Goal: Find specific page/section: Find specific page/section

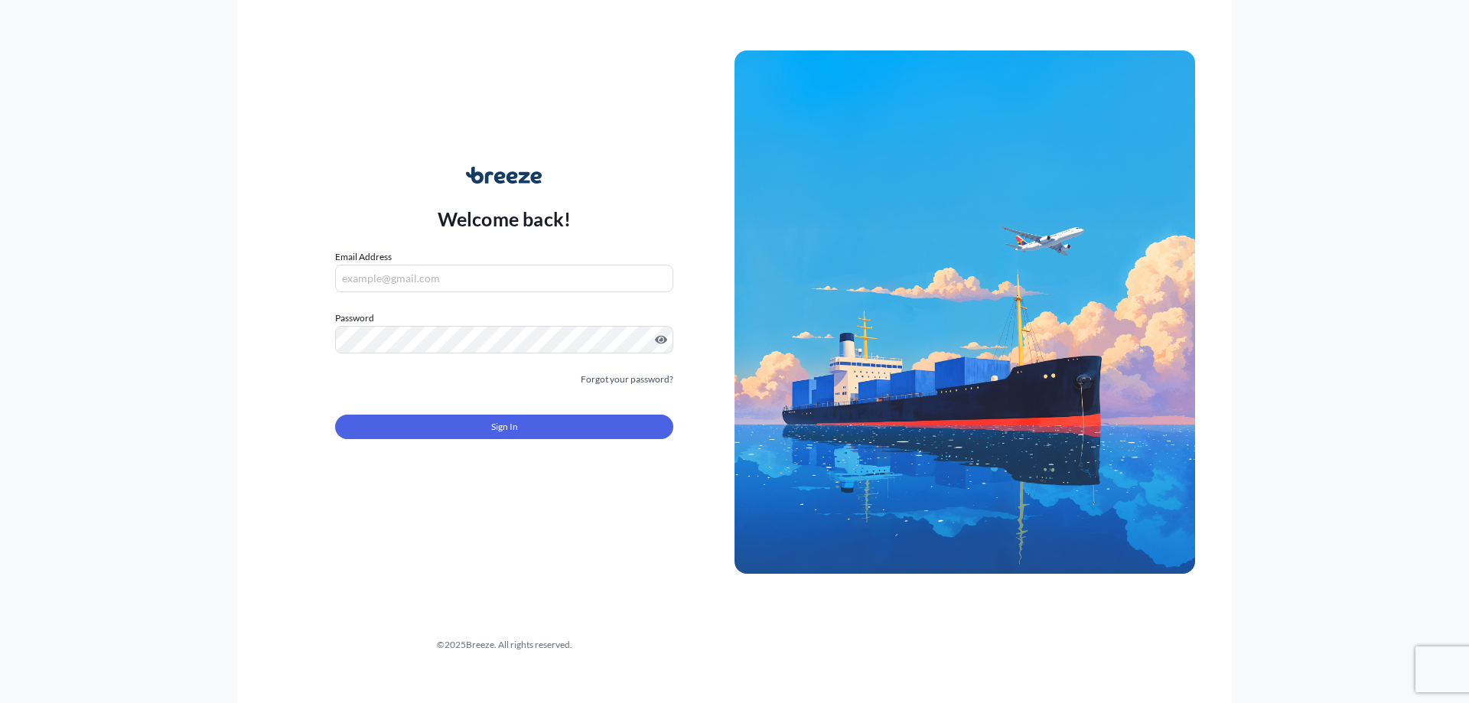
click at [399, 277] on input "Email Address" at bounding box center [504, 279] width 338 height 28
type input "[EMAIL_ADDRESS][DOMAIN_NAME]"
click at [493, 422] on span "Sign In" at bounding box center [504, 426] width 27 height 15
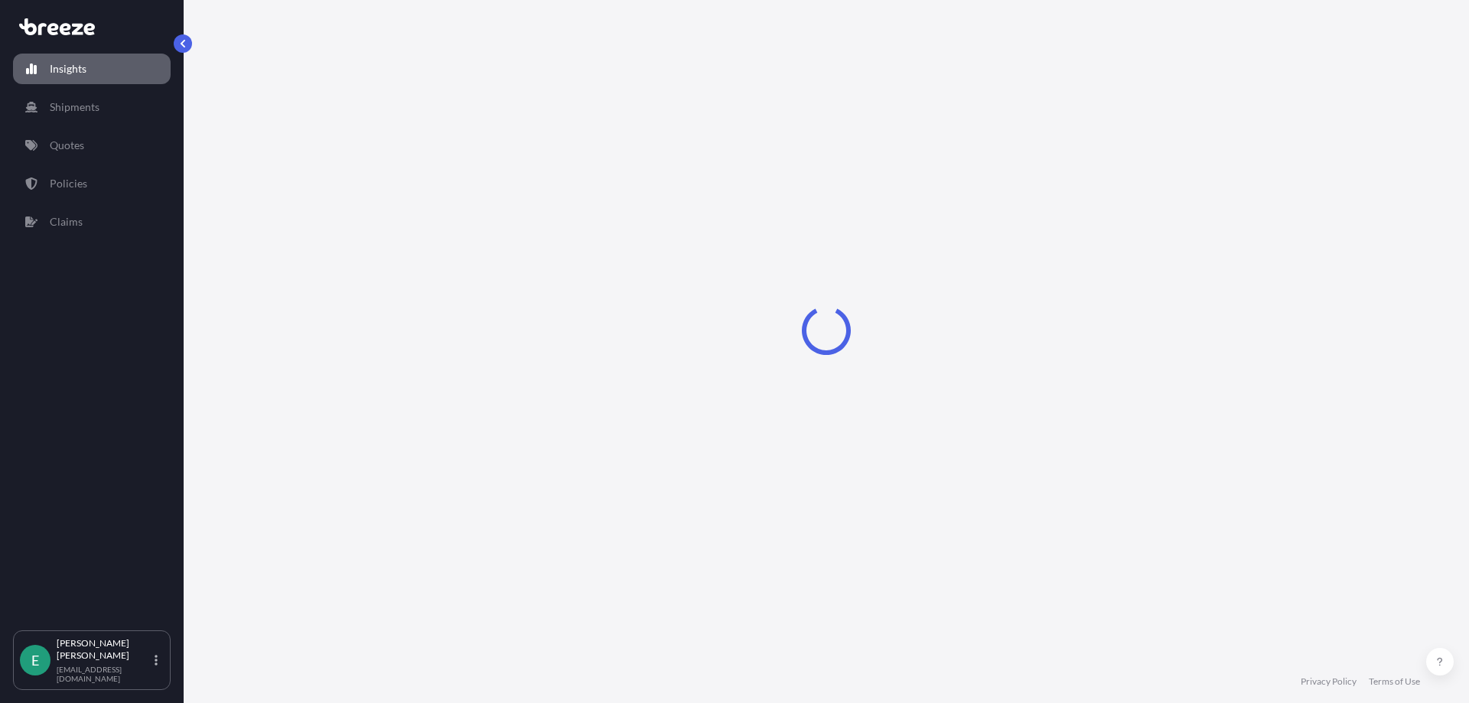
select select "2025"
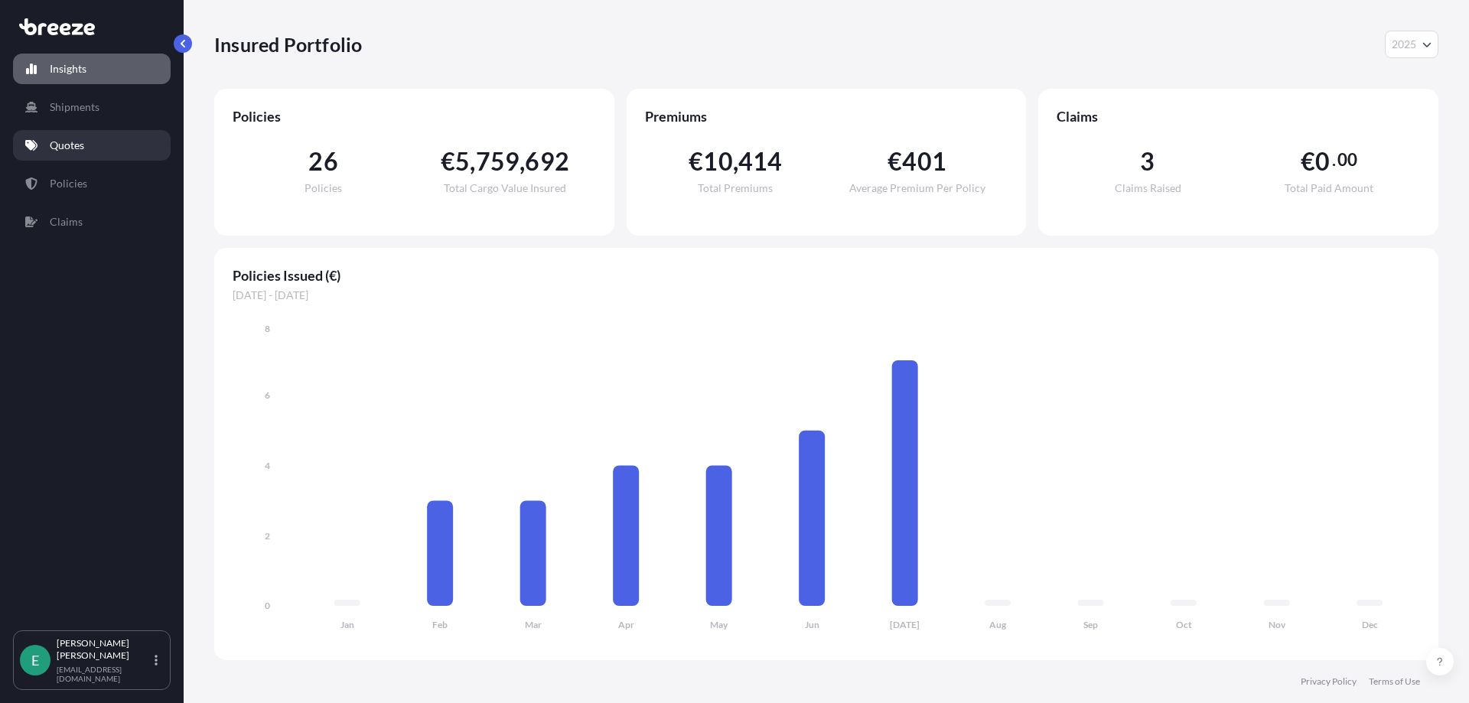
click at [72, 152] on p "Quotes" at bounding box center [67, 145] width 34 height 15
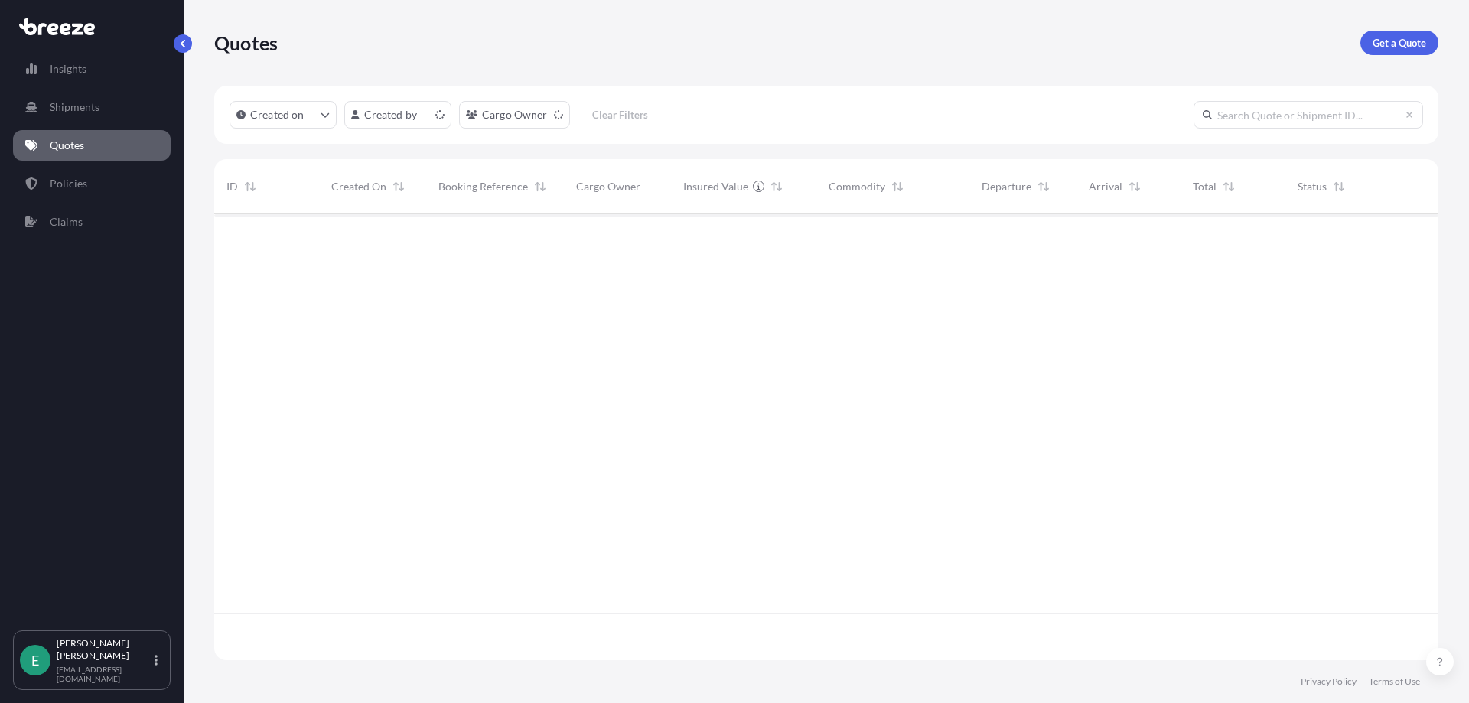
scroll to position [443, 1212]
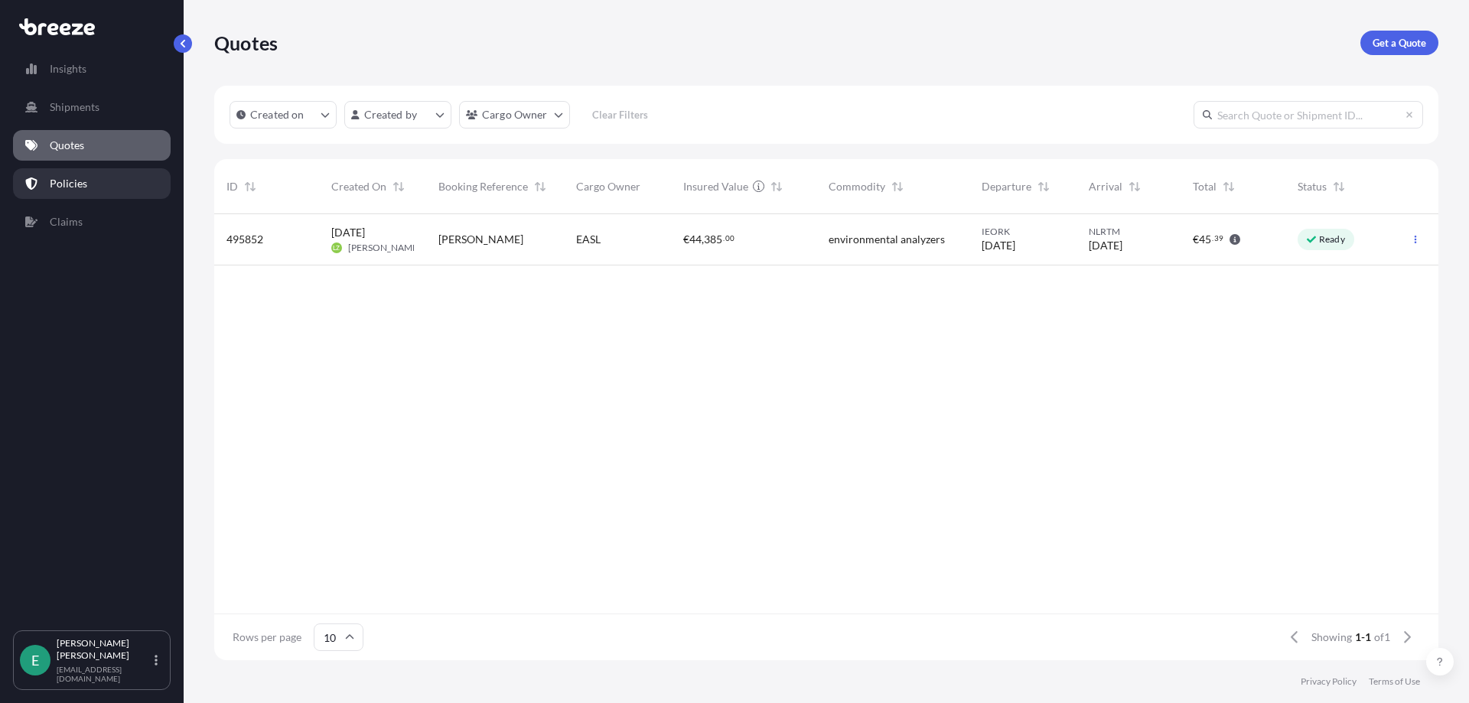
click at [104, 174] on link "Policies" at bounding box center [92, 183] width 158 height 31
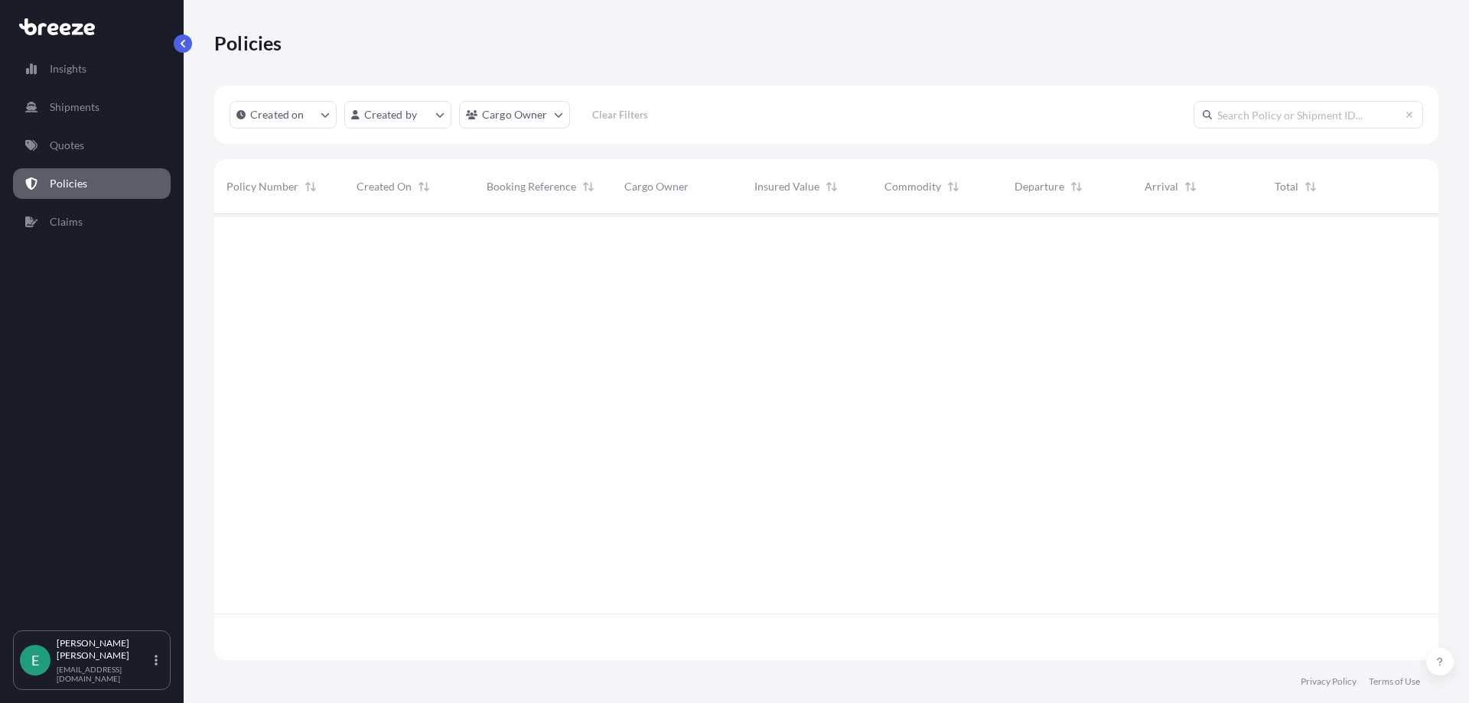
scroll to position [443, 1212]
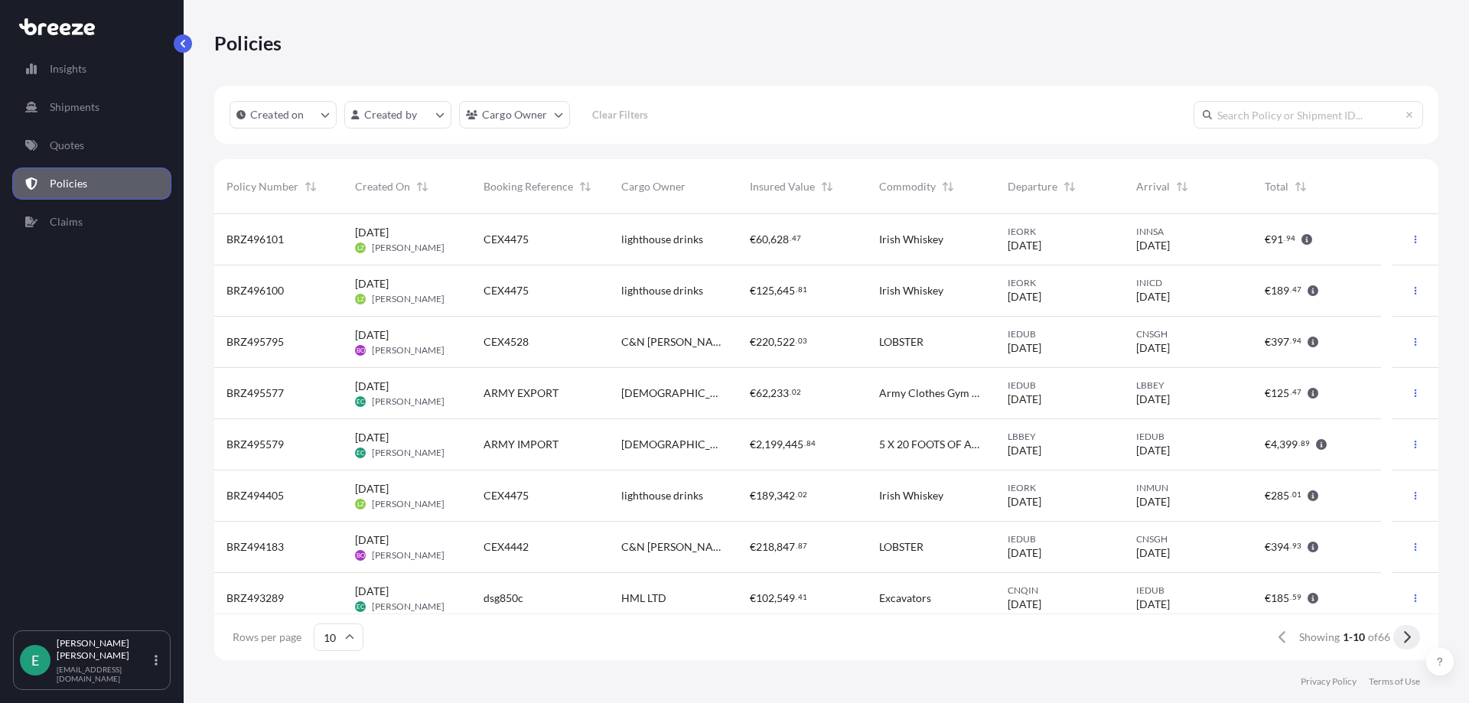
click at [1411, 638] on button at bounding box center [1406, 637] width 27 height 24
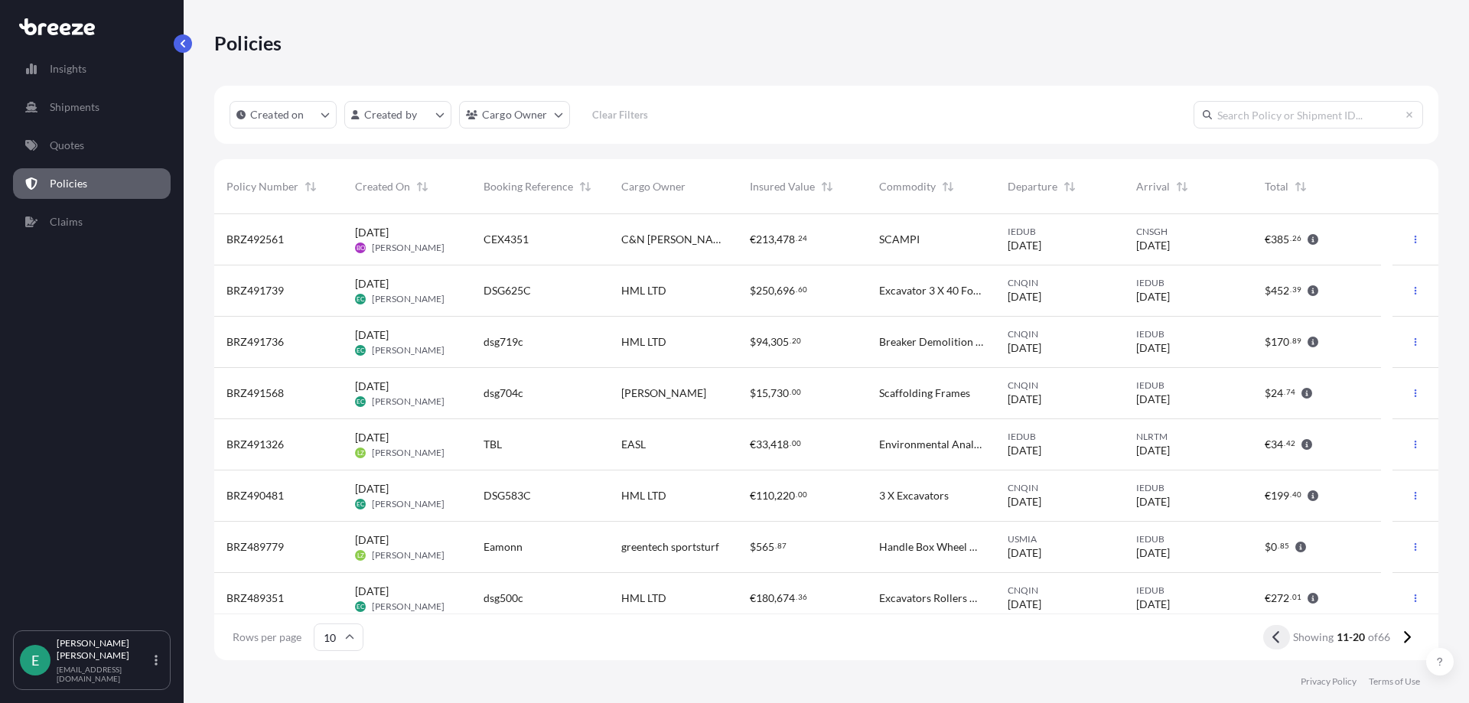
click at [1269, 636] on button at bounding box center [1276, 637] width 27 height 24
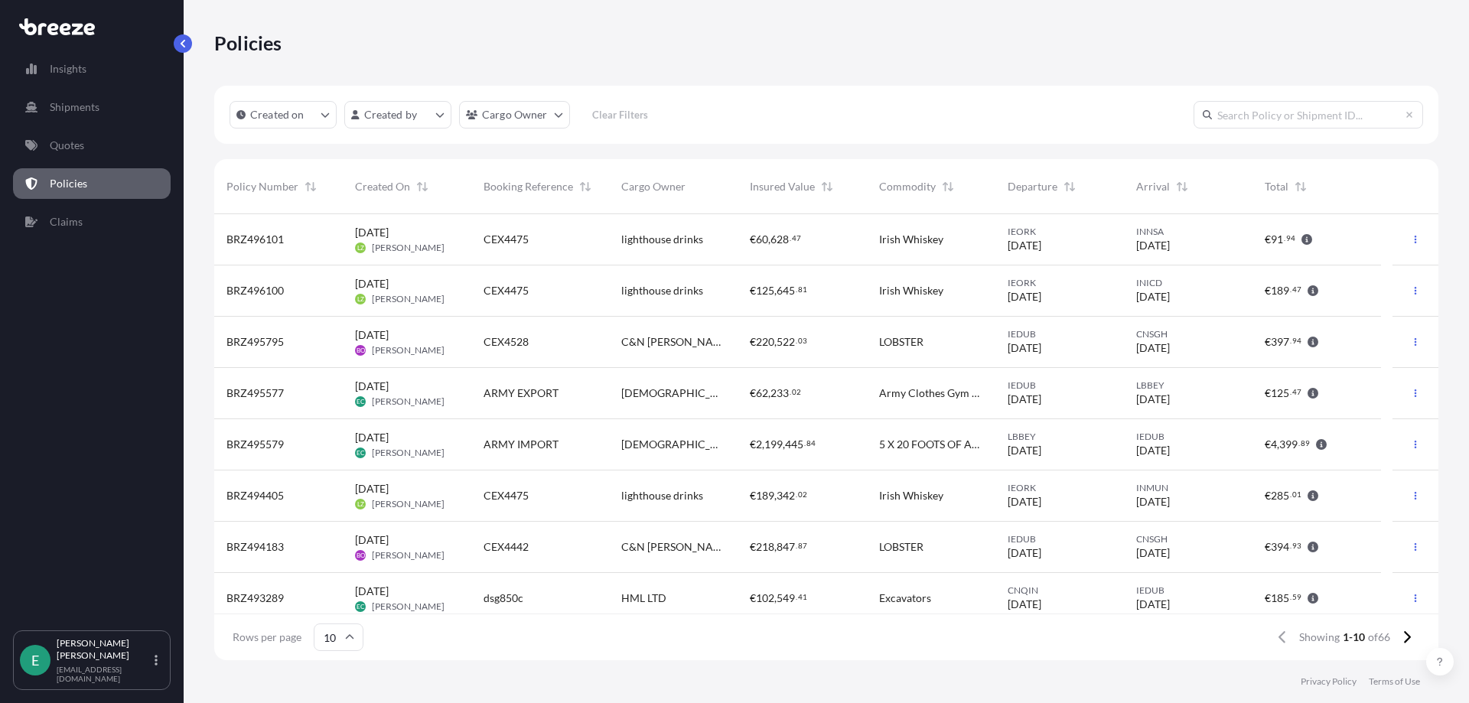
click at [73, 23] on icon at bounding box center [57, 26] width 76 height 17
click at [63, 187] on p "Policies" at bounding box center [68, 183] width 37 height 15
click at [73, 143] on p "Quotes" at bounding box center [67, 145] width 34 height 15
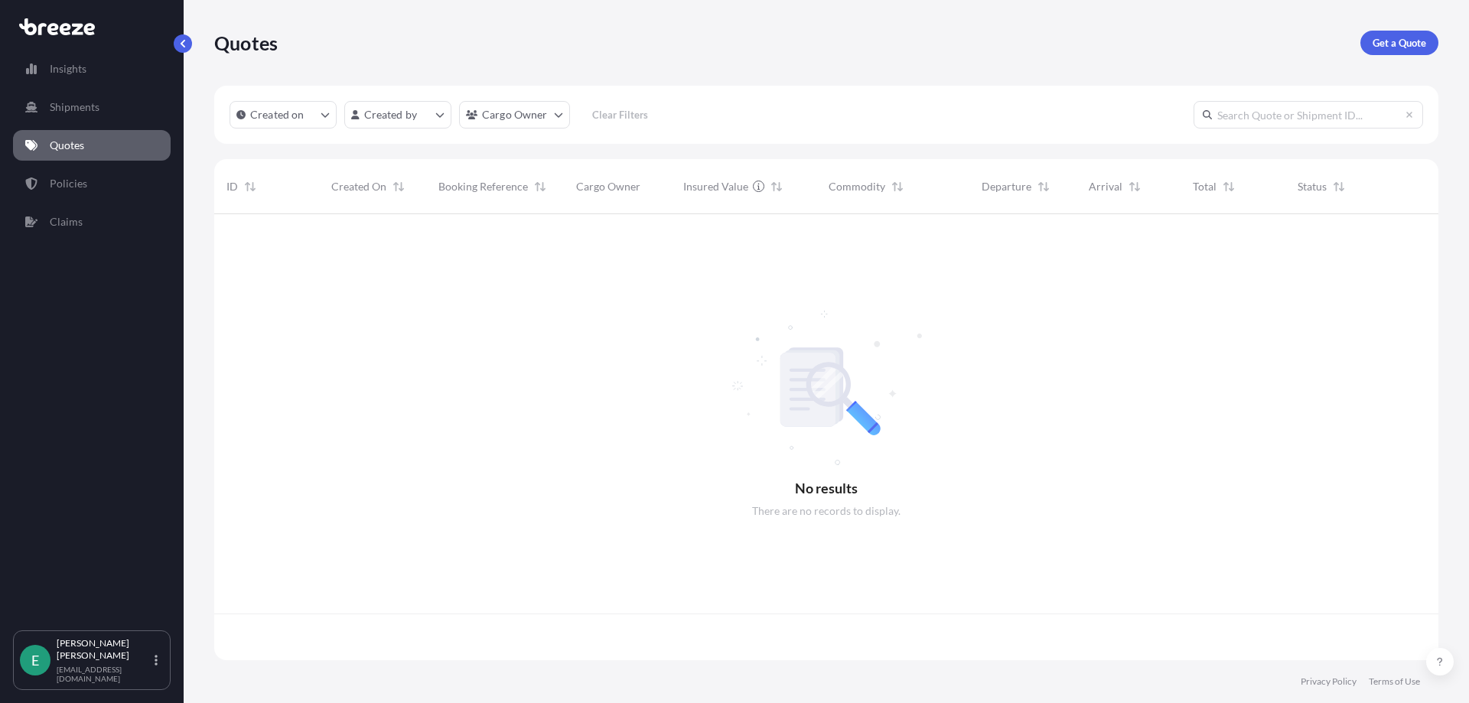
scroll to position [443, 1212]
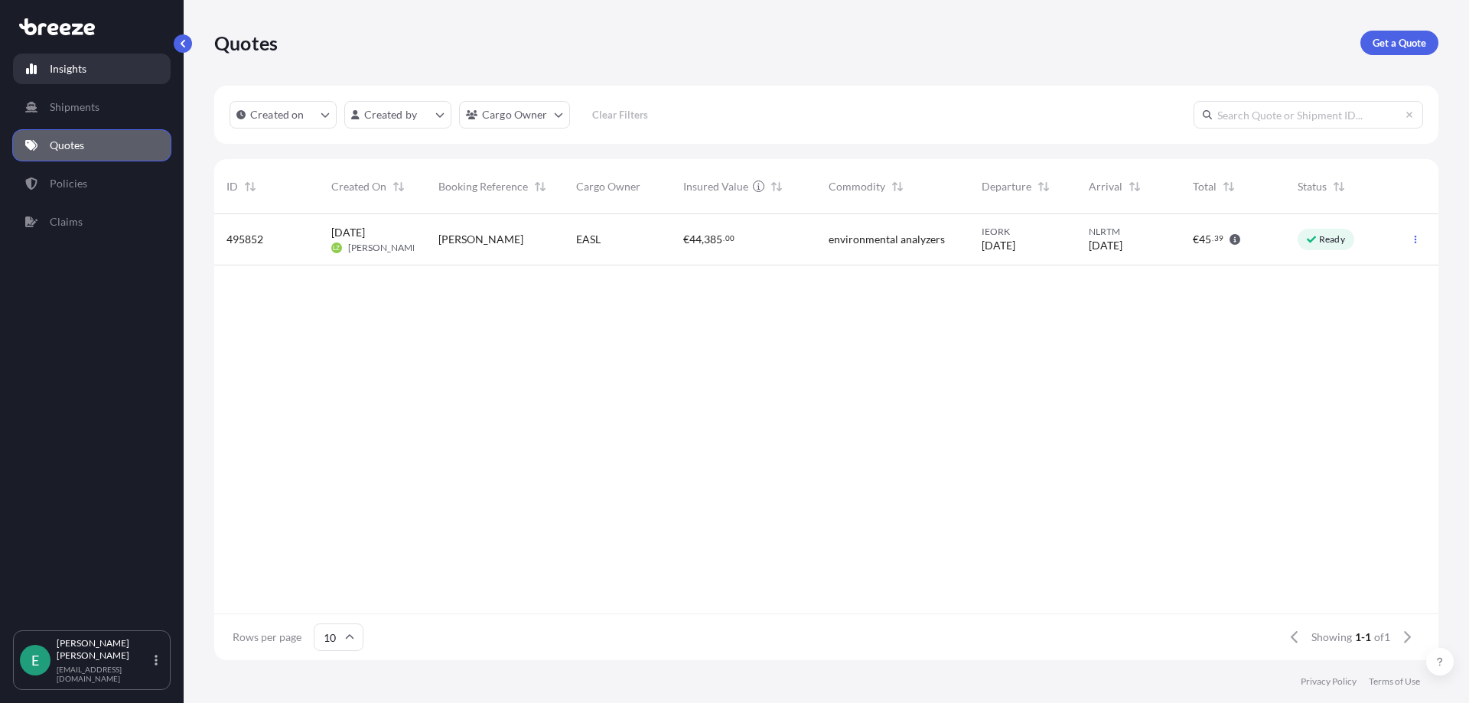
click at [75, 67] on p "Insights" at bounding box center [68, 68] width 37 height 15
select select "2025"
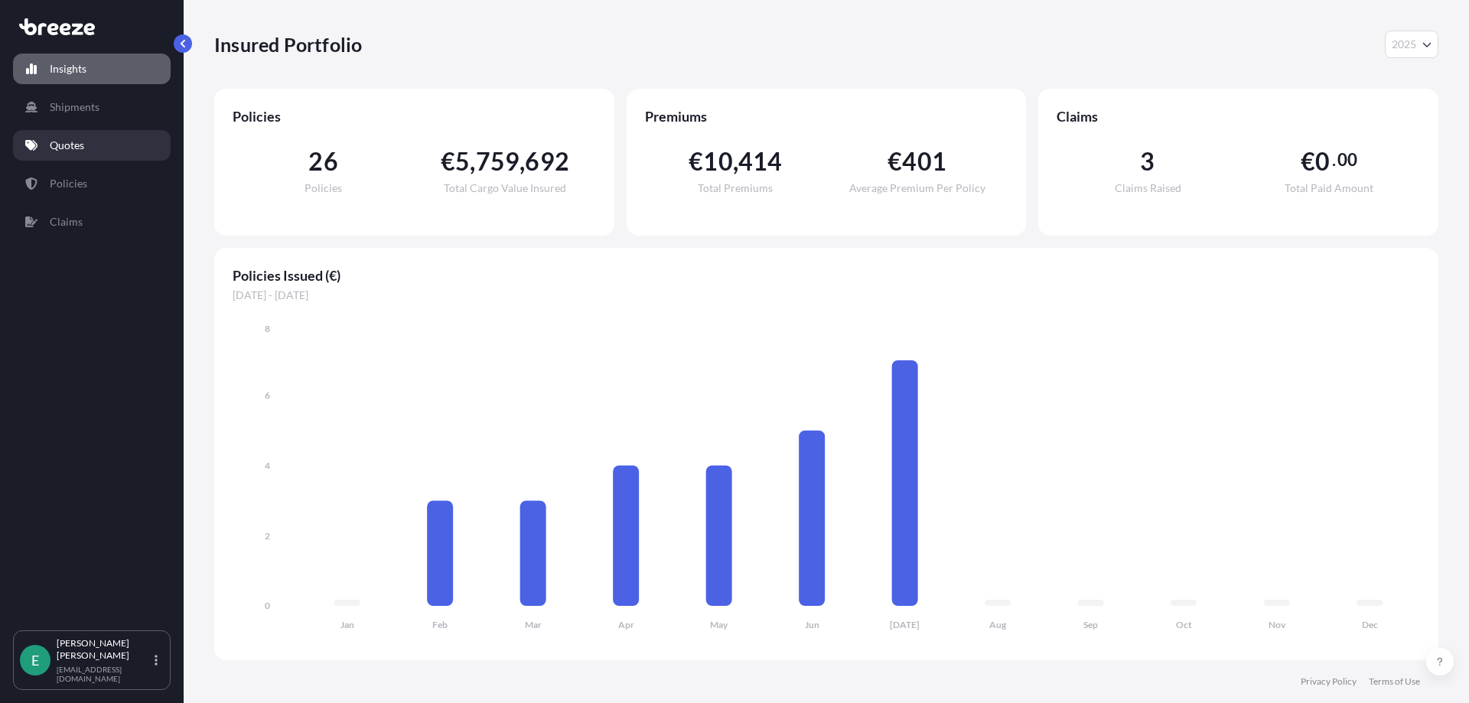
click at [83, 145] on p "Quotes" at bounding box center [67, 145] width 34 height 15
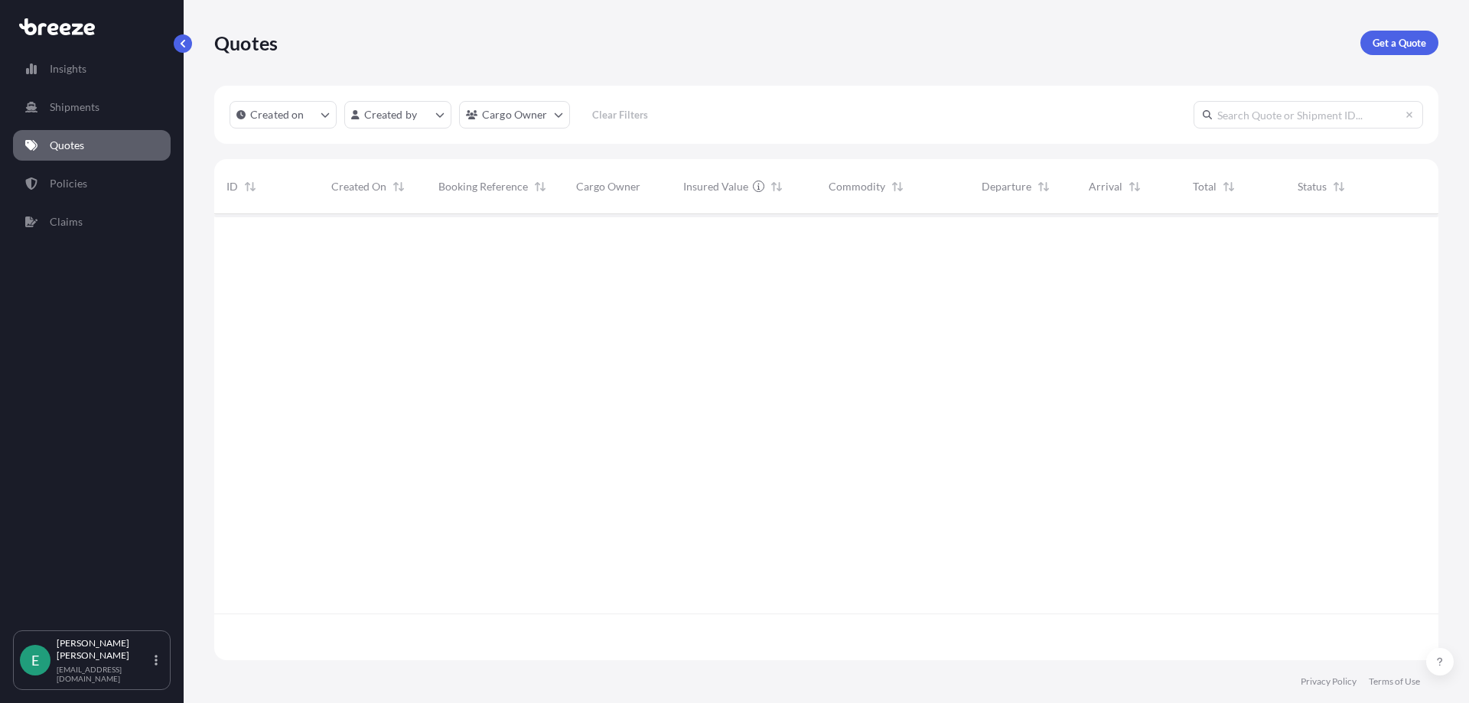
scroll to position [443, 1212]
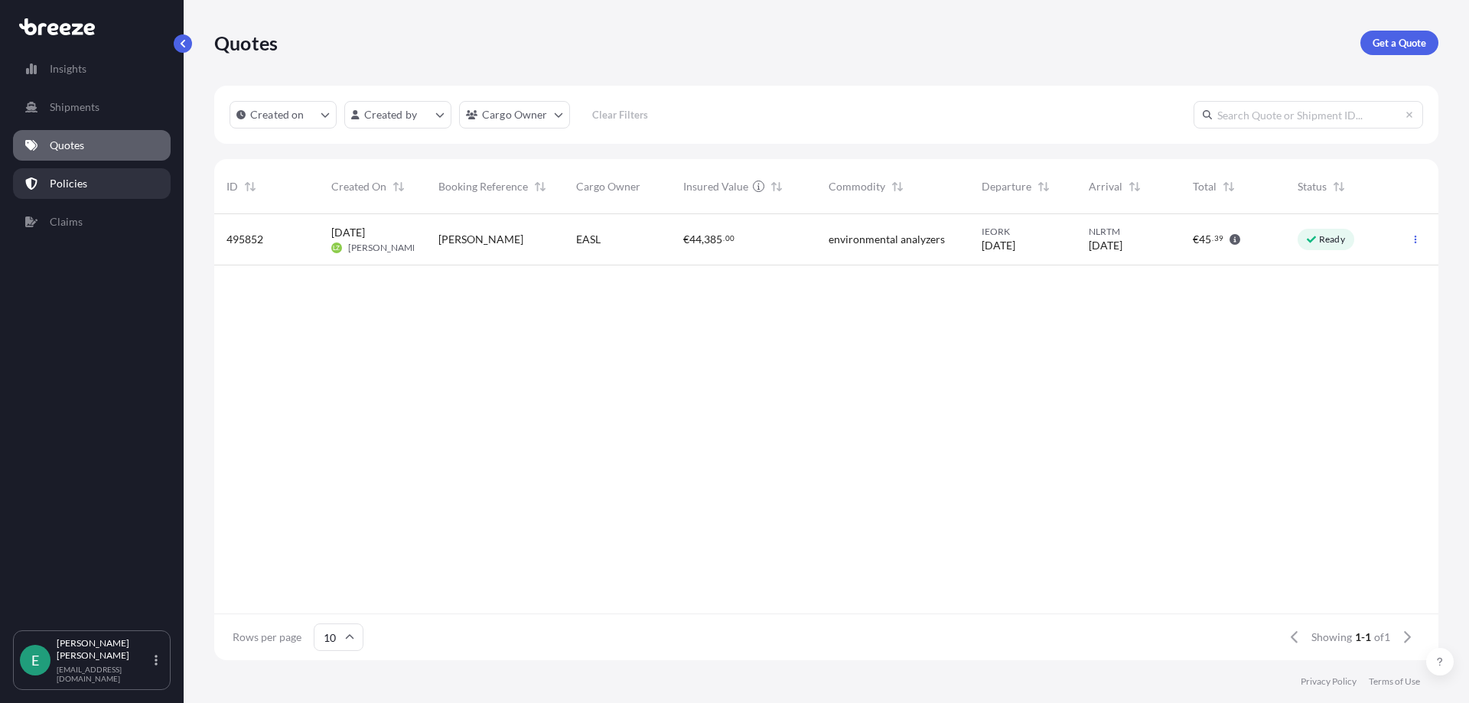
click at [83, 185] on p "Policies" at bounding box center [68, 183] width 37 height 15
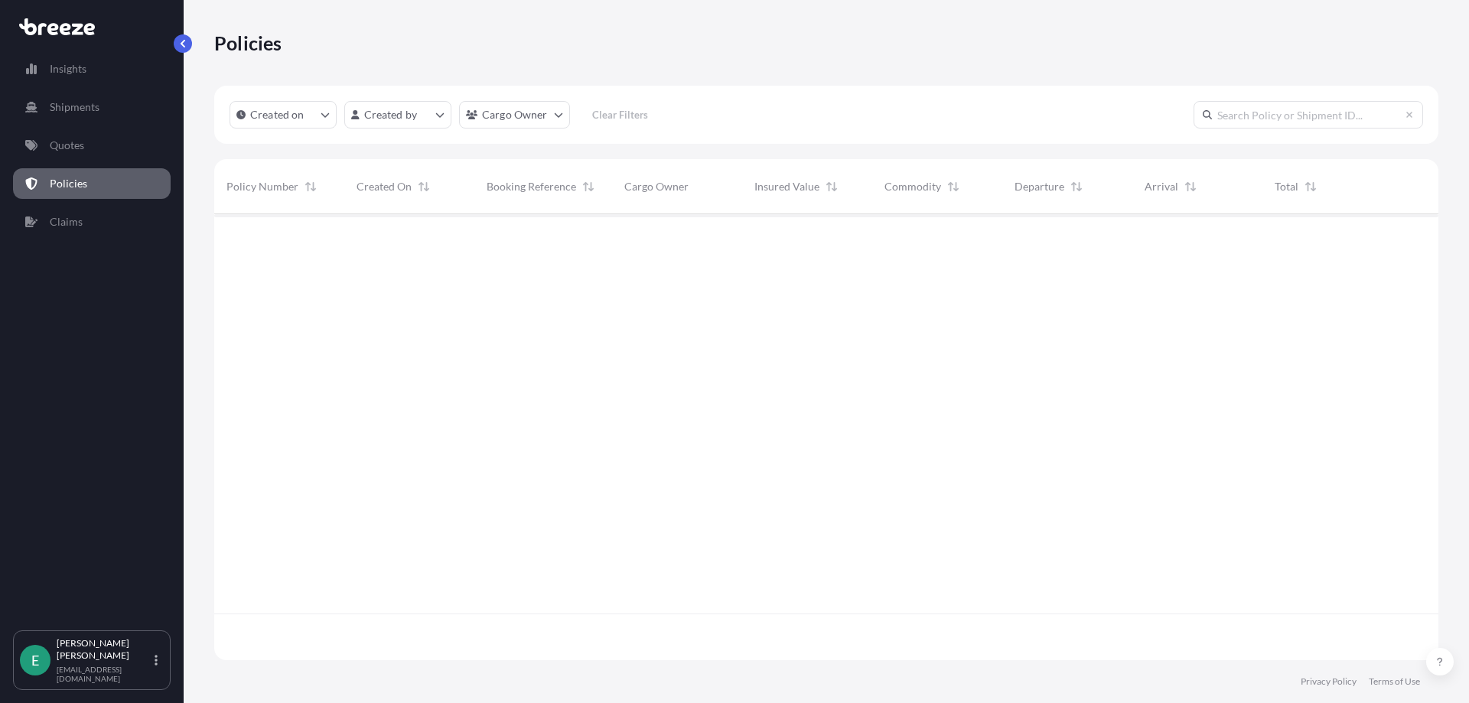
scroll to position [443, 1212]
